Goal: Task Accomplishment & Management: Complete application form

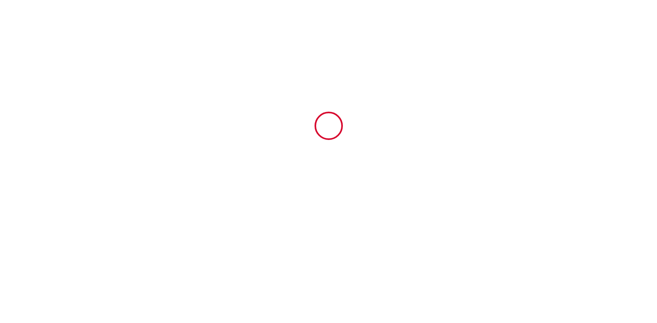
type input "6821967"
type input "Charmant/Cozy appartement avec terrasses !"
type input "[STREET_ADDRESS]"
type input "25000"
type input "[GEOGRAPHIC_DATA]"
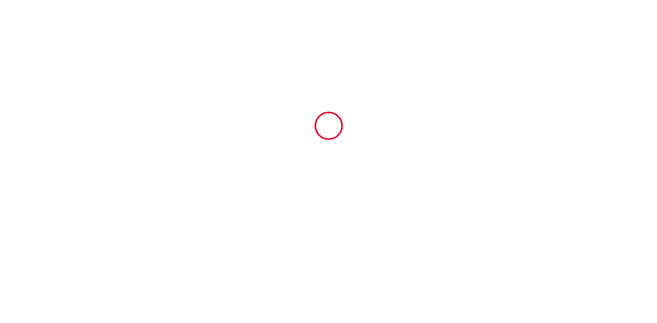
type input "[GEOGRAPHIC_DATA]"
type input "[DATE]"
type input "1"
type input "0"
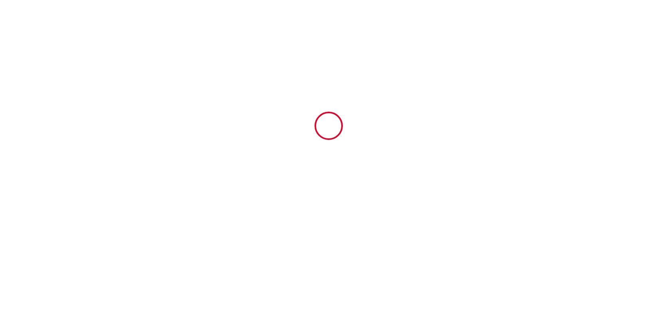
type input "250"
type input "50"
type input "[PERSON_NAME]"
type input "Frusinoiu"
type input "6 Faubourg Rivotte"
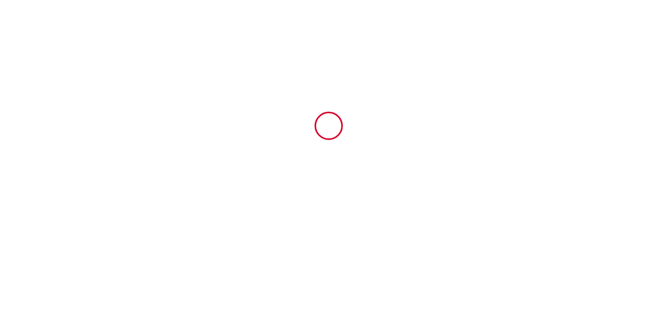
type input "25000"
type input "Besancon"
type input "[GEOGRAPHIC_DATA]"
type input "[PERSON_NAME][EMAIL_ADDRESS][DOMAIN_NAME]"
type input "[PERSON_NAME]"
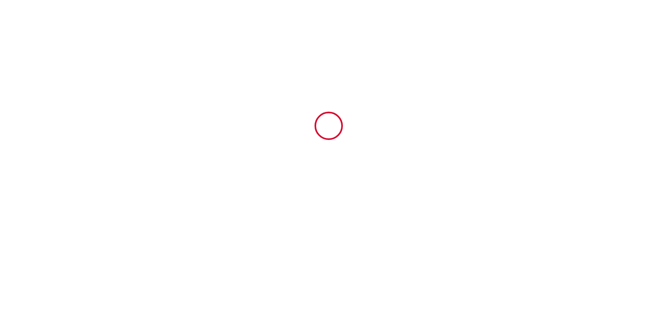
type input "MASSON"
type input "[STREET_ADDRESS]"
type input "30133"
type input "Les Angles"
type input "[EMAIL_ADDRESS][DOMAIN_NAME]"
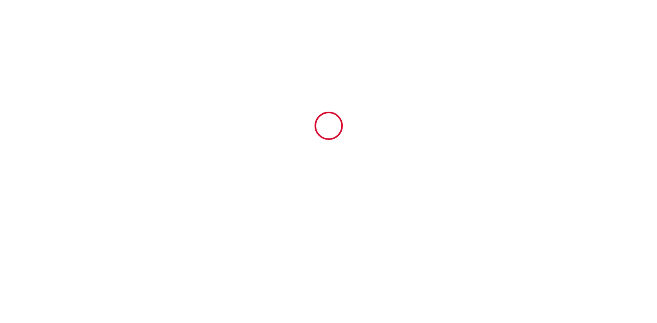
type input "[PHONE_NUMBER]"
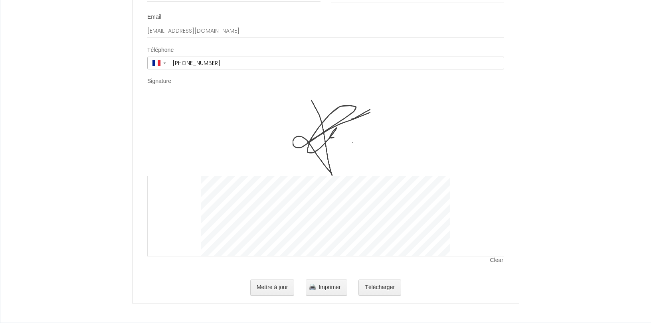
scroll to position [1885, 0]
click at [389, 287] on button "Télécharger" at bounding box center [379, 288] width 43 height 16
